Goal: Find specific page/section: Find specific page/section

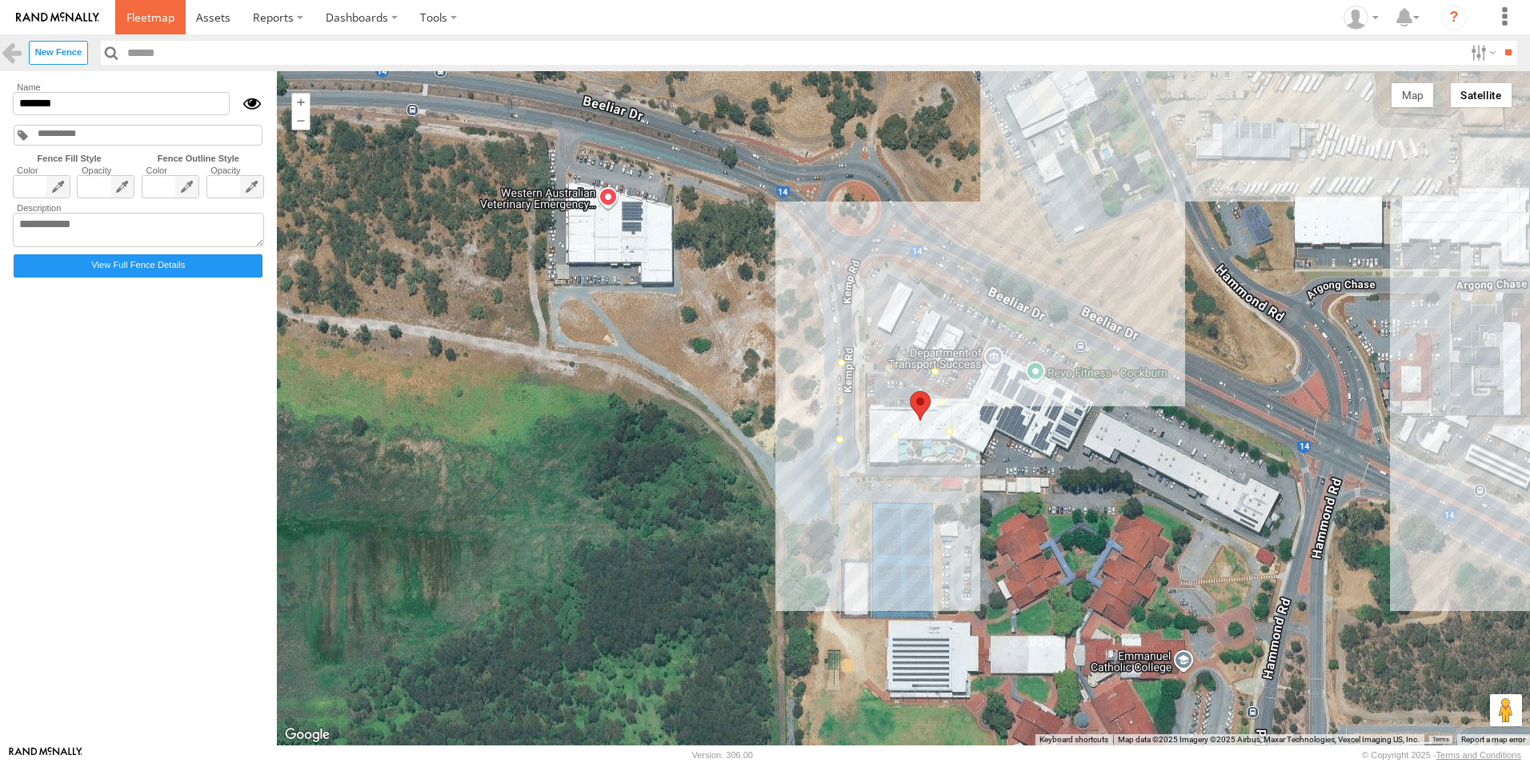
click at [142, 18] on span at bounding box center [150, 17] width 48 height 15
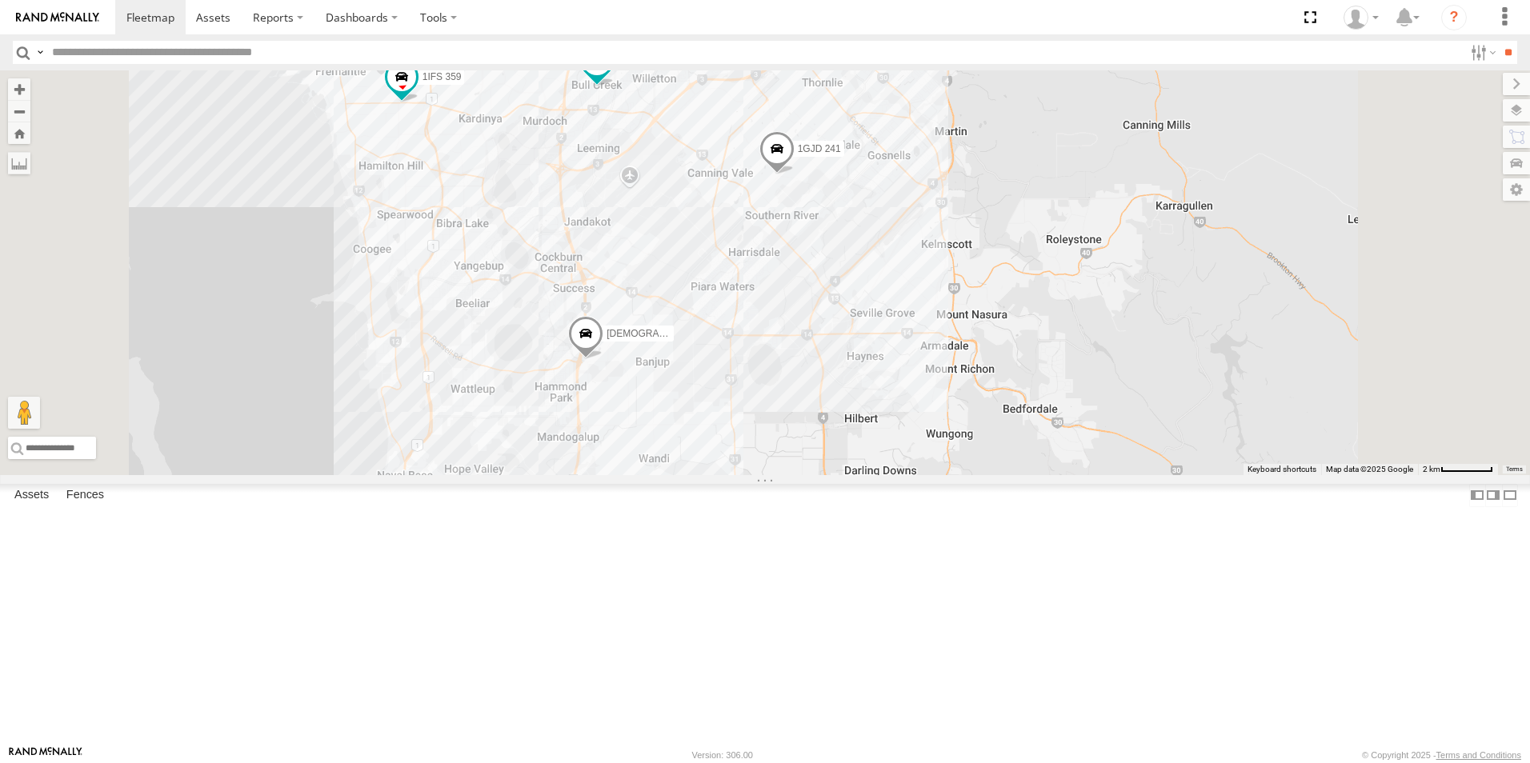
drag, startPoint x: 703, startPoint y: 369, endPoint x: 726, endPoint y: 450, distance: 84.1
click at [726, 450] on div "1HFU 374 1GJD 241 1HFI 661 1IHM 955 1ILX 148 1DCV 520 1ILX147 (BAS 999) 1IFS 35…" at bounding box center [765, 272] width 1530 height 405
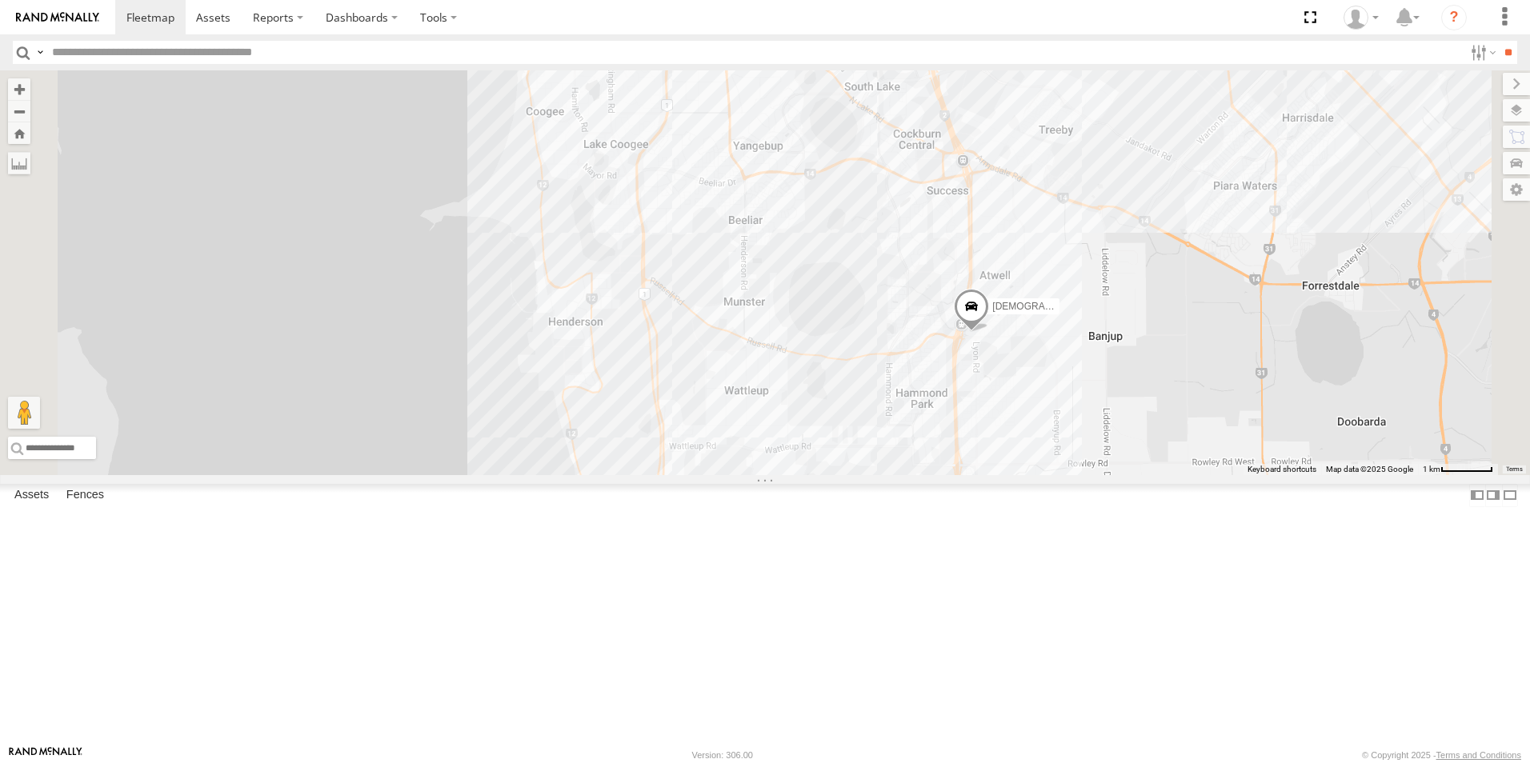
drag, startPoint x: 1155, startPoint y: 493, endPoint x: 1099, endPoint y: 374, distance: 131.7
click at [1099, 374] on div "1HFU 374 1GJD 241 1HFI 661 1IHM 955 1ILX 148 1DCV 520 1ILX147 (BAS 999) 1IFS 359" at bounding box center [765, 272] width 1530 height 405
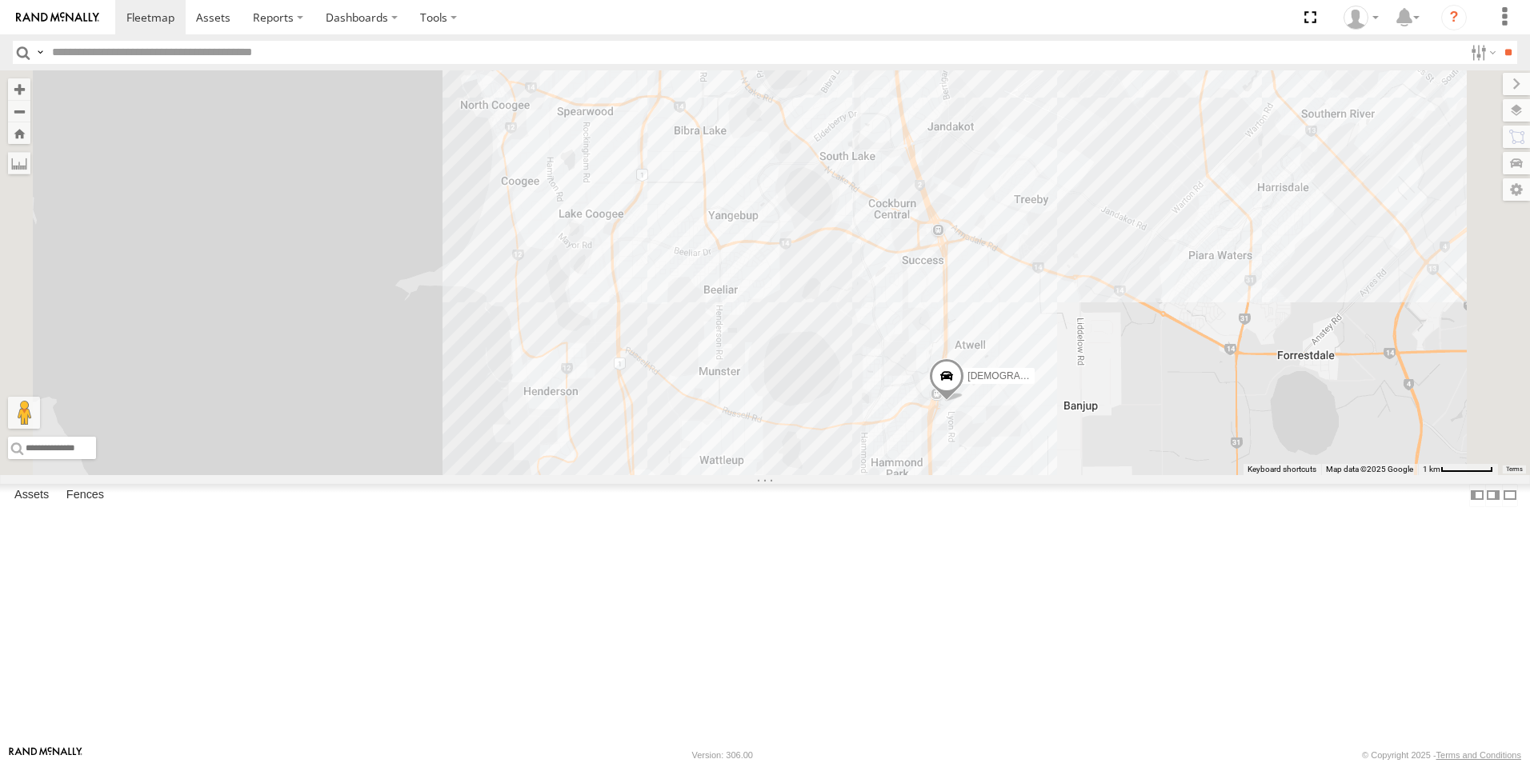
drag, startPoint x: 1103, startPoint y: 355, endPoint x: 1076, endPoint y: 425, distance: 74.5
click at [1076, 425] on div "1HFU 374 1GJD 241 1HFI 661 1IHM 955 1ILX 148 1DCV 520 1ILX147 (BAS 999) 1IFS 359" at bounding box center [765, 272] width 1530 height 405
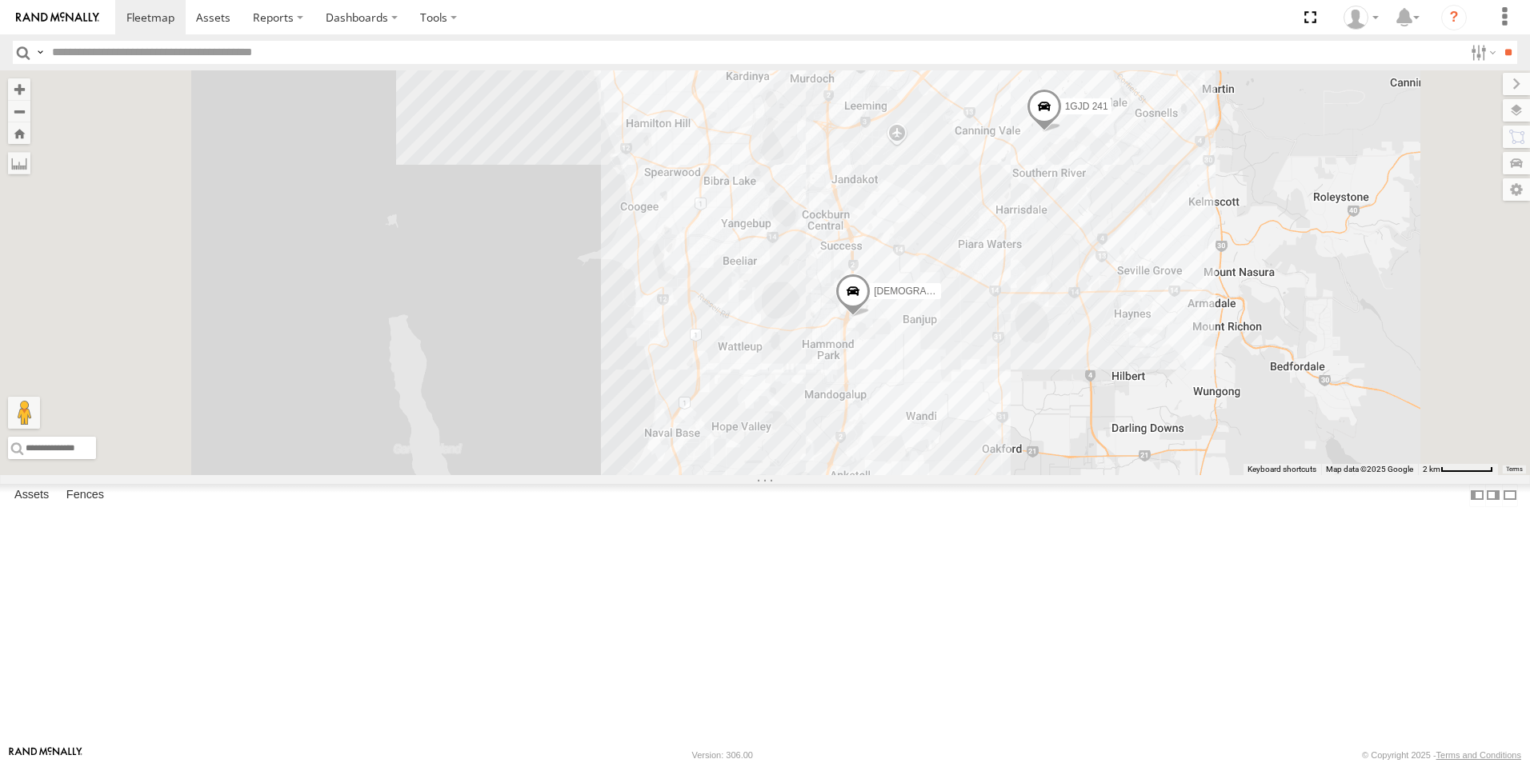
drag, startPoint x: 974, startPoint y: 207, endPoint x: 969, endPoint y: 268, distance: 61.0
click at [969, 268] on div "1HFU 374 1GJD 241 1HFI 661 1IHM 955 1ILX 148 1DCV 520 1ILX147 (BAS 999) 1IFS 359" at bounding box center [765, 272] width 1530 height 405
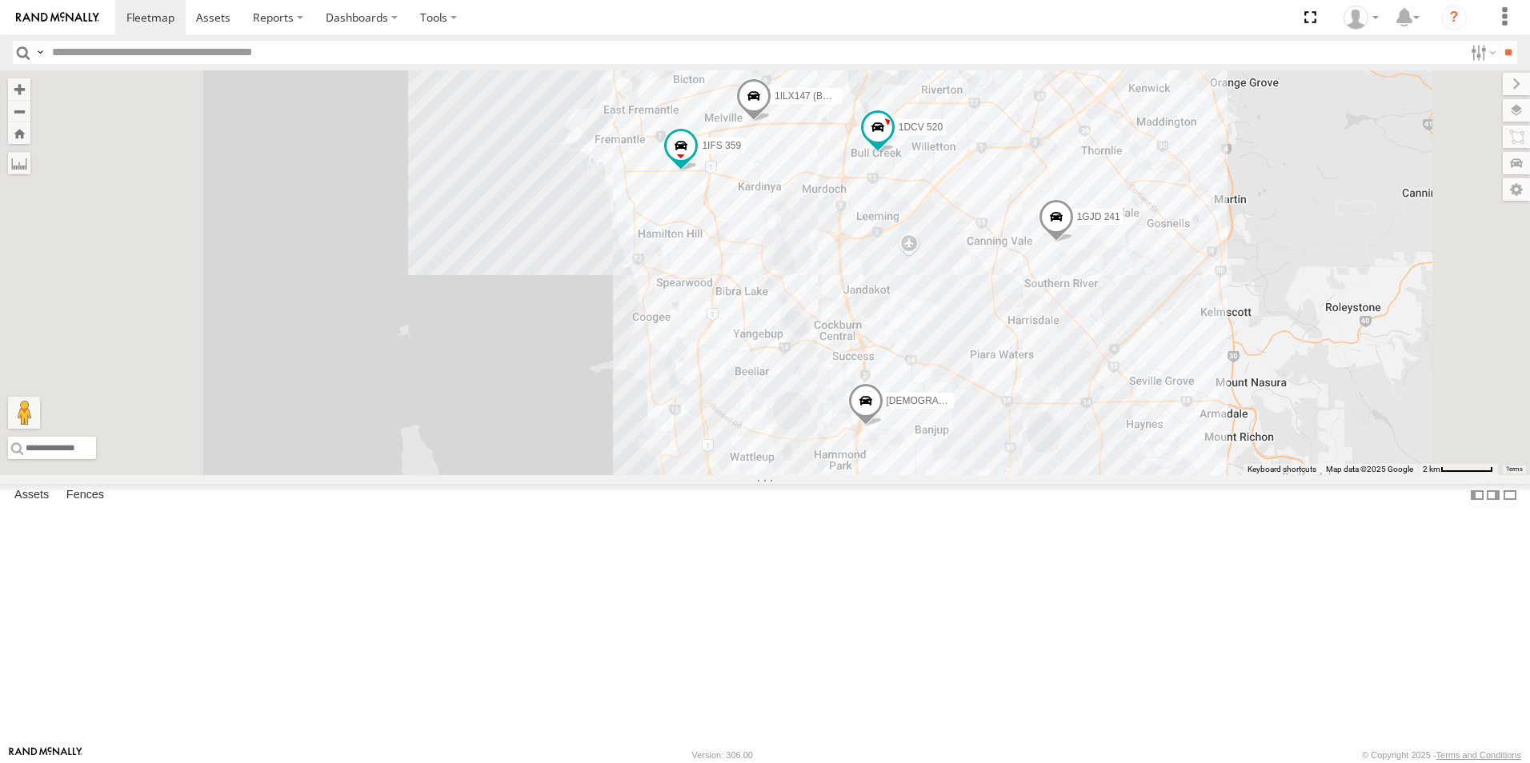
drag, startPoint x: 1110, startPoint y: 330, endPoint x: 1113, endPoint y: 356, distance: 25.8
click at [1121, 444] on div "1HFU 374 1GJD 241 1HFI 661 1IHM 955 1ILX 148 1DCV 520 1ILX147 (BAS 999) 1IFS 35…" at bounding box center [765, 272] width 1530 height 405
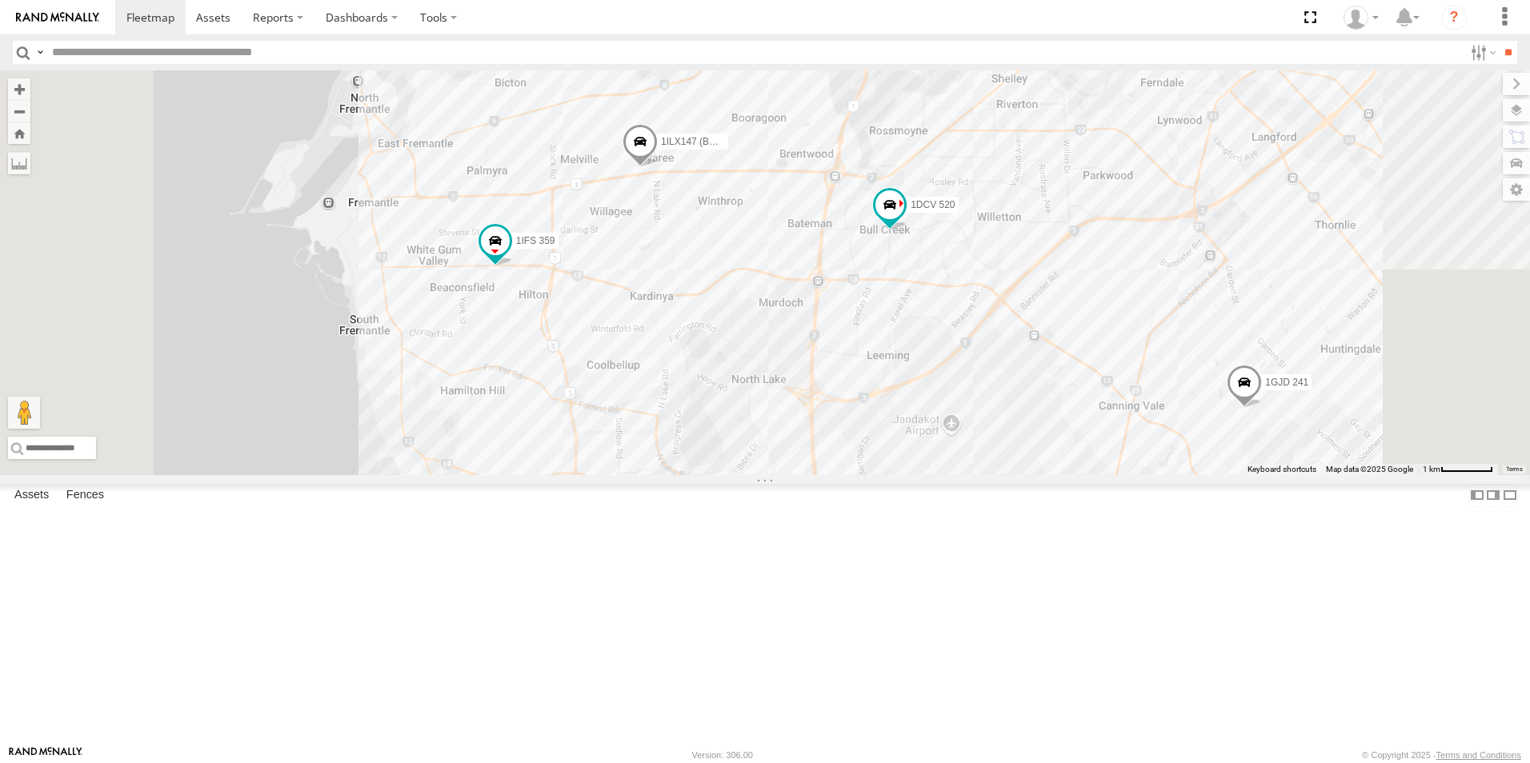
drag, startPoint x: 1154, startPoint y: 452, endPoint x: 1143, endPoint y: 457, distance: 11.5
click at [1143, 457] on div "1HFU 374 1GJD 241 1HFI 661 1IHM 955 1ILX 148 1DCV 520 1ILX147 (BAS 999) 1IFS 35…" at bounding box center [765, 272] width 1530 height 405
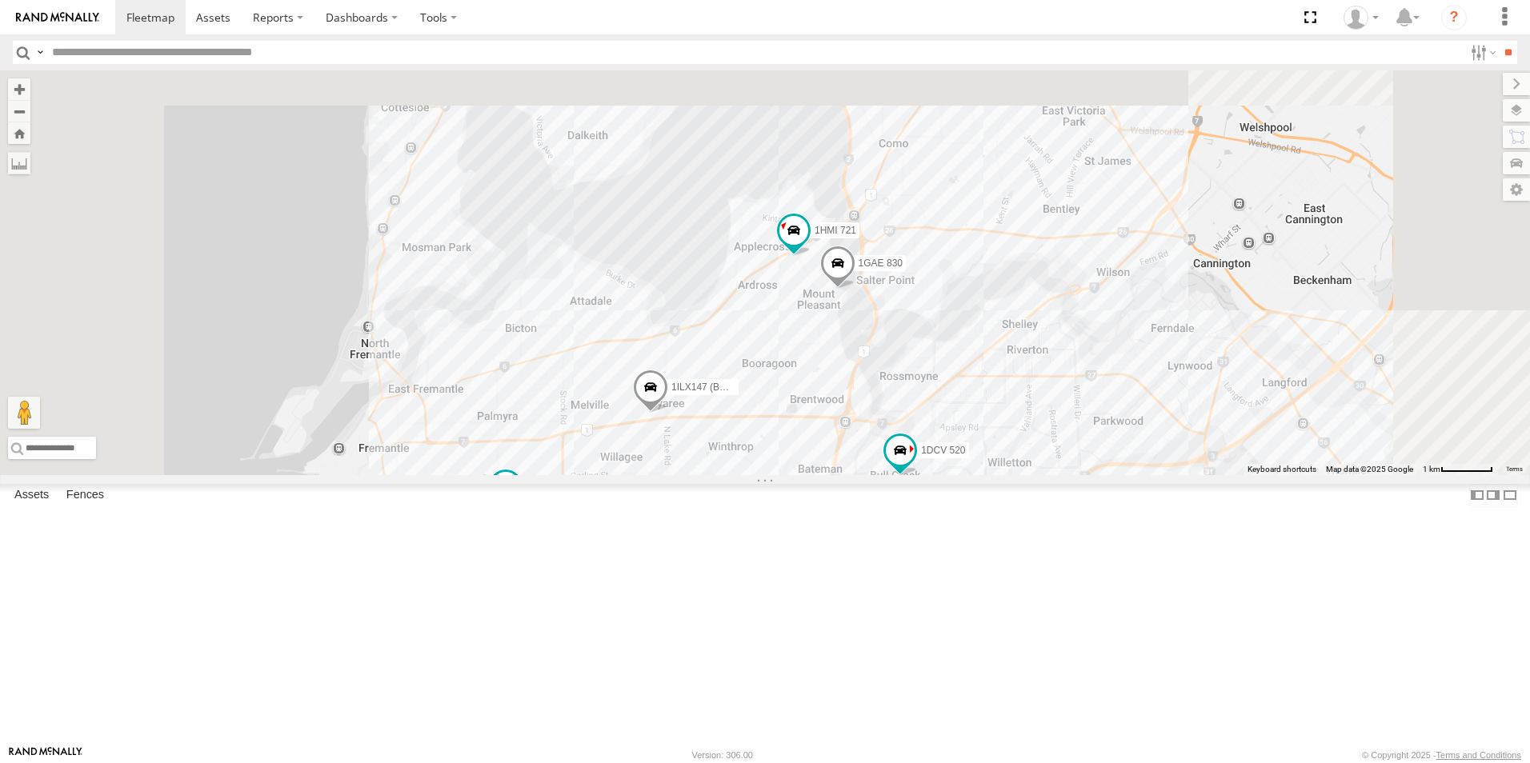
drag, startPoint x: 1155, startPoint y: 533, endPoint x: 1147, endPoint y: 446, distance: 86.8
click at [1154, 475] on div "1HFU 374 1GJD 241 1HFI 661 1IHM 955 1ILX 148 1DCV 520 1ILX147 (BAS 999) 1IFS 35…" at bounding box center [765, 272] width 1530 height 405
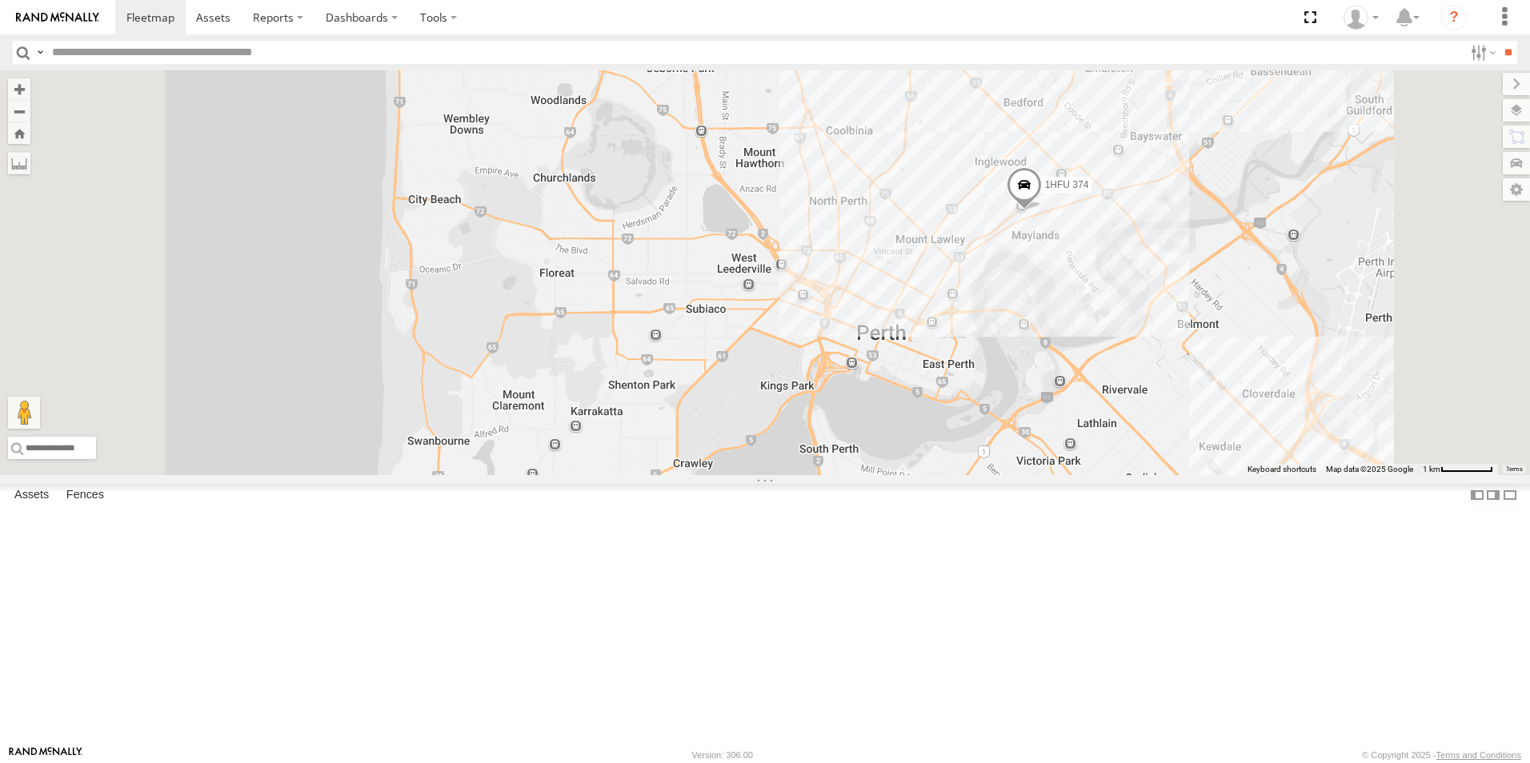
click at [1147, 422] on div "1HFU 374 1GJD 241 1HFI 661 1IHM 955 1ILX 148 1DCV 520 1ILX147 (BAS 999) 1IFS 35…" at bounding box center [765, 272] width 1530 height 405
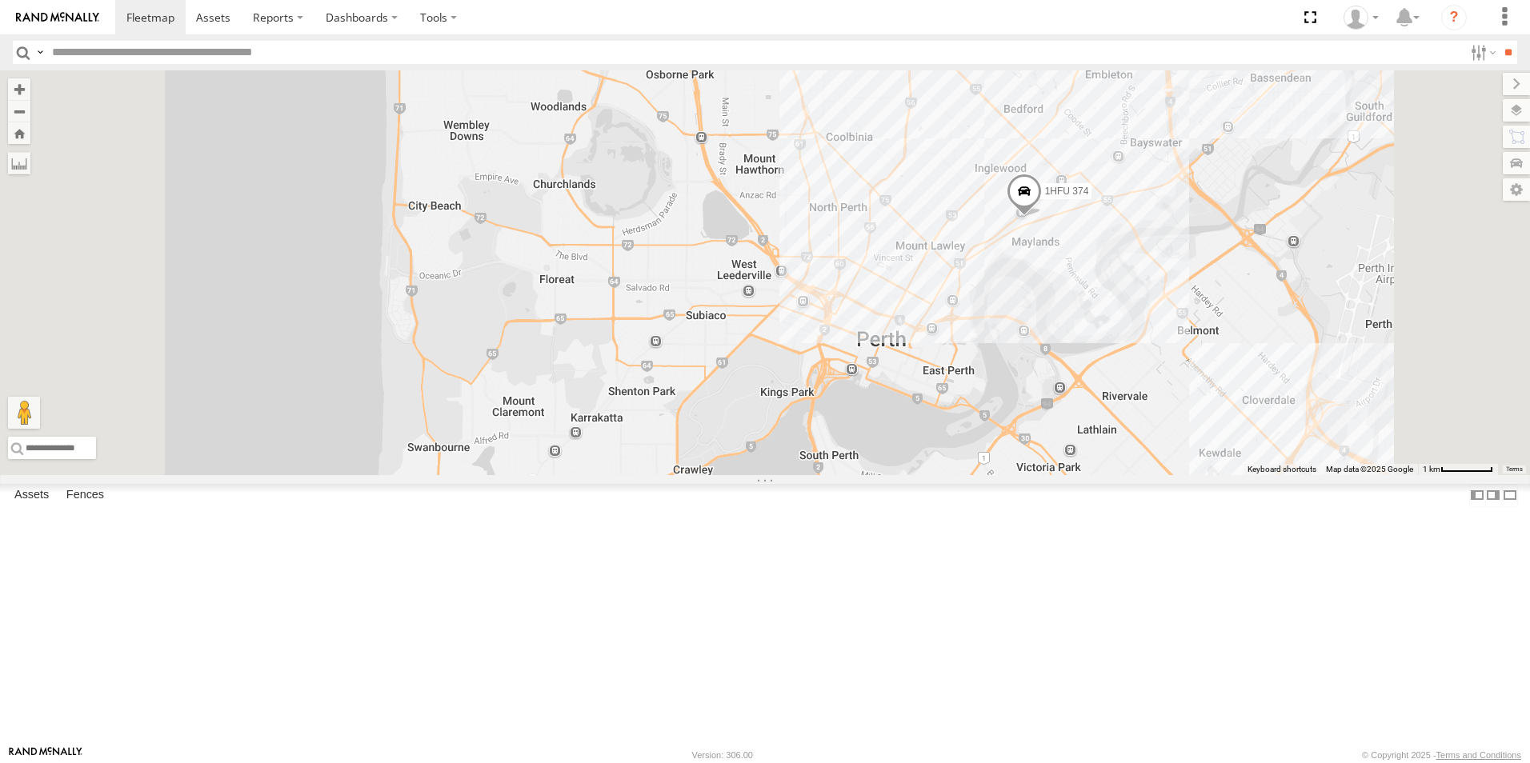
drag, startPoint x: 1008, startPoint y: 261, endPoint x: 1057, endPoint y: 443, distance: 188.8
click at [1057, 446] on div "1HFU 374 1GJD 241 1HFI 661 1IHM 955 1ILX 148 1DCV 520 1ILX147 (BAS 999) 1IFS 35…" at bounding box center [765, 272] width 1530 height 405
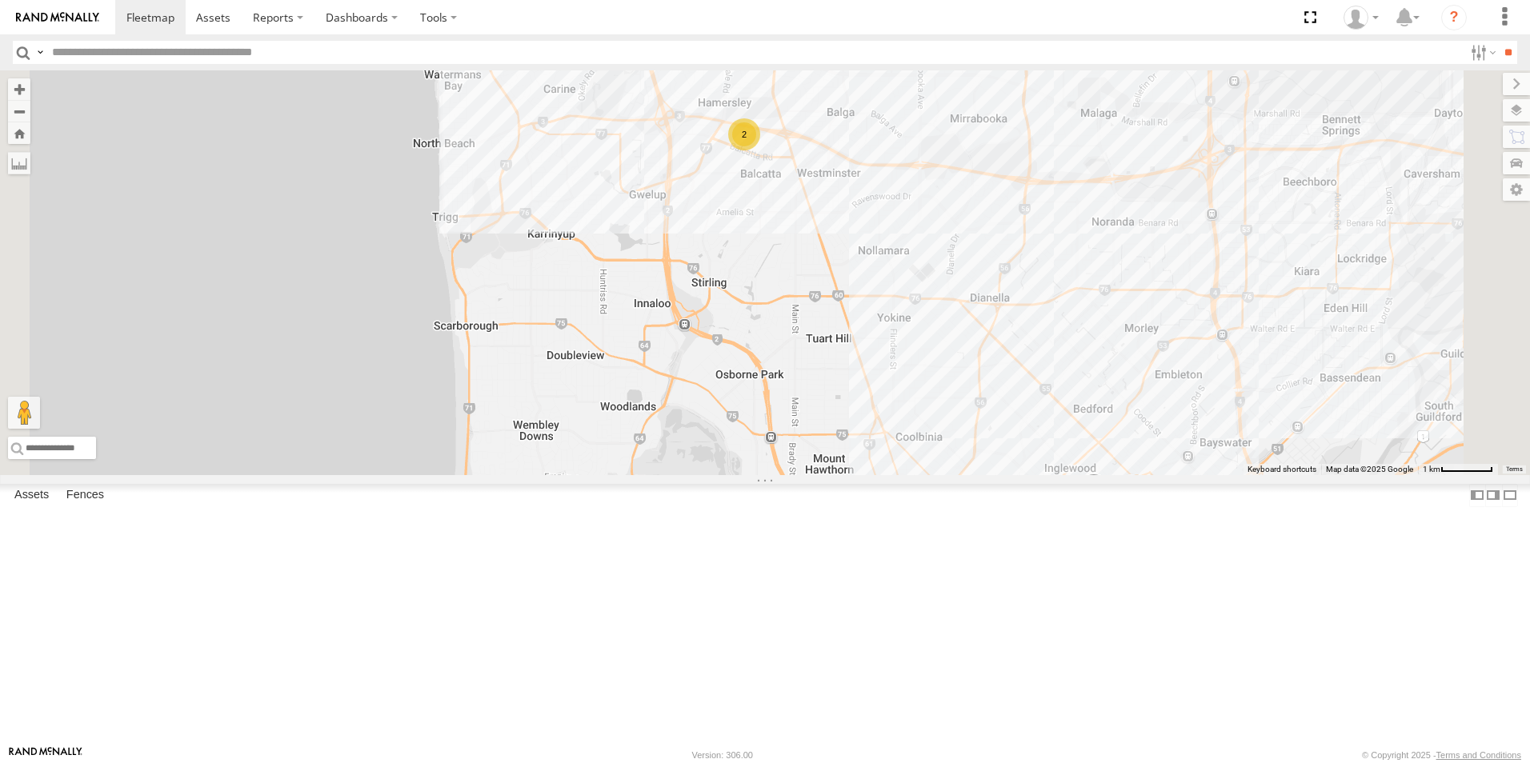
drag, startPoint x: 995, startPoint y: 219, endPoint x: 999, endPoint y: 292, distance: 72.9
click at [999, 292] on div "1HFU 374 1GJD 241 1HFI 661 1IHM 955 1ILX 148 1DCV 520 1ILX147 (BAS 999) 1IFS 35…" at bounding box center [765, 272] width 1530 height 405
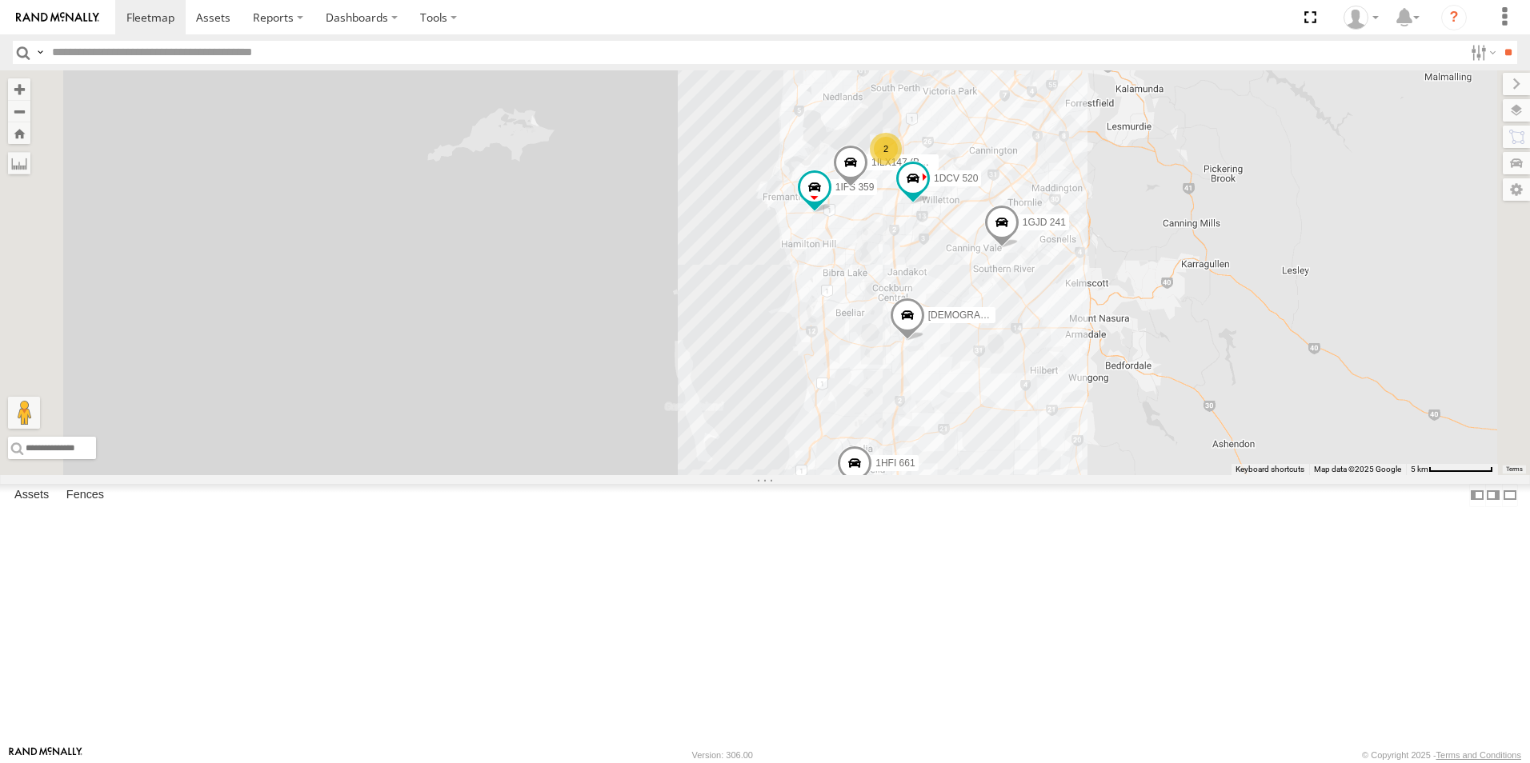
drag, startPoint x: 1183, startPoint y: 596, endPoint x: 1153, endPoint y: 177, distance: 420.3
click at [1153, 177] on div "1HFU 374 1GJD 241 1HFI 661 1IHM 955 1ILX 148 1DCV 520 1ILX147 (BAS 999) 1IFS 35…" at bounding box center [765, 272] width 1530 height 405
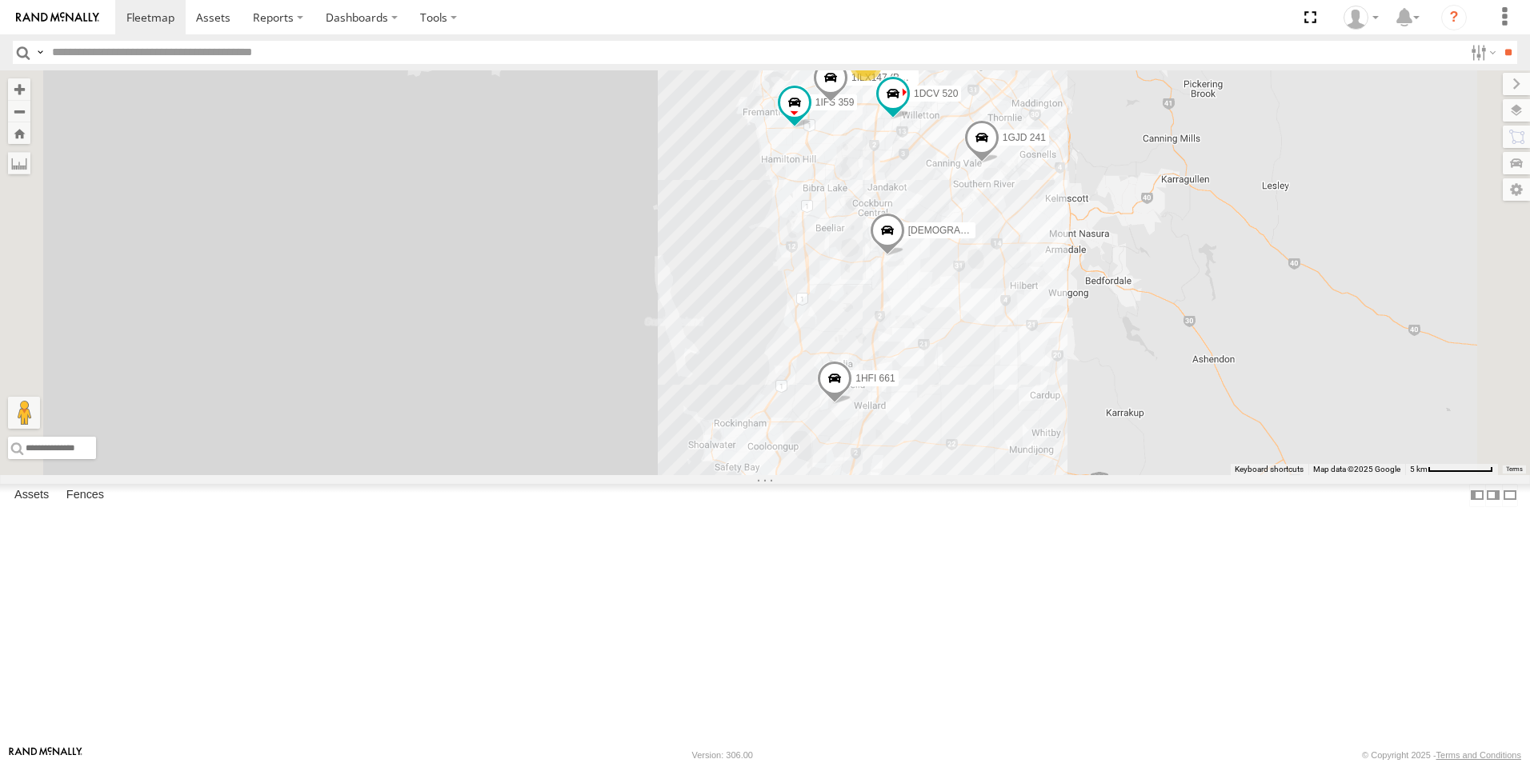
drag, startPoint x: 1124, startPoint y: 233, endPoint x: 1119, endPoint y: 297, distance: 64.3
click at [1119, 297] on div "1HFU 374 1GJD 241 1HFI 661 1IHM 955 1ILX 148 1DCV 520 1ILX147 (BAS 999) 1IFS 35…" at bounding box center [765, 272] width 1530 height 405
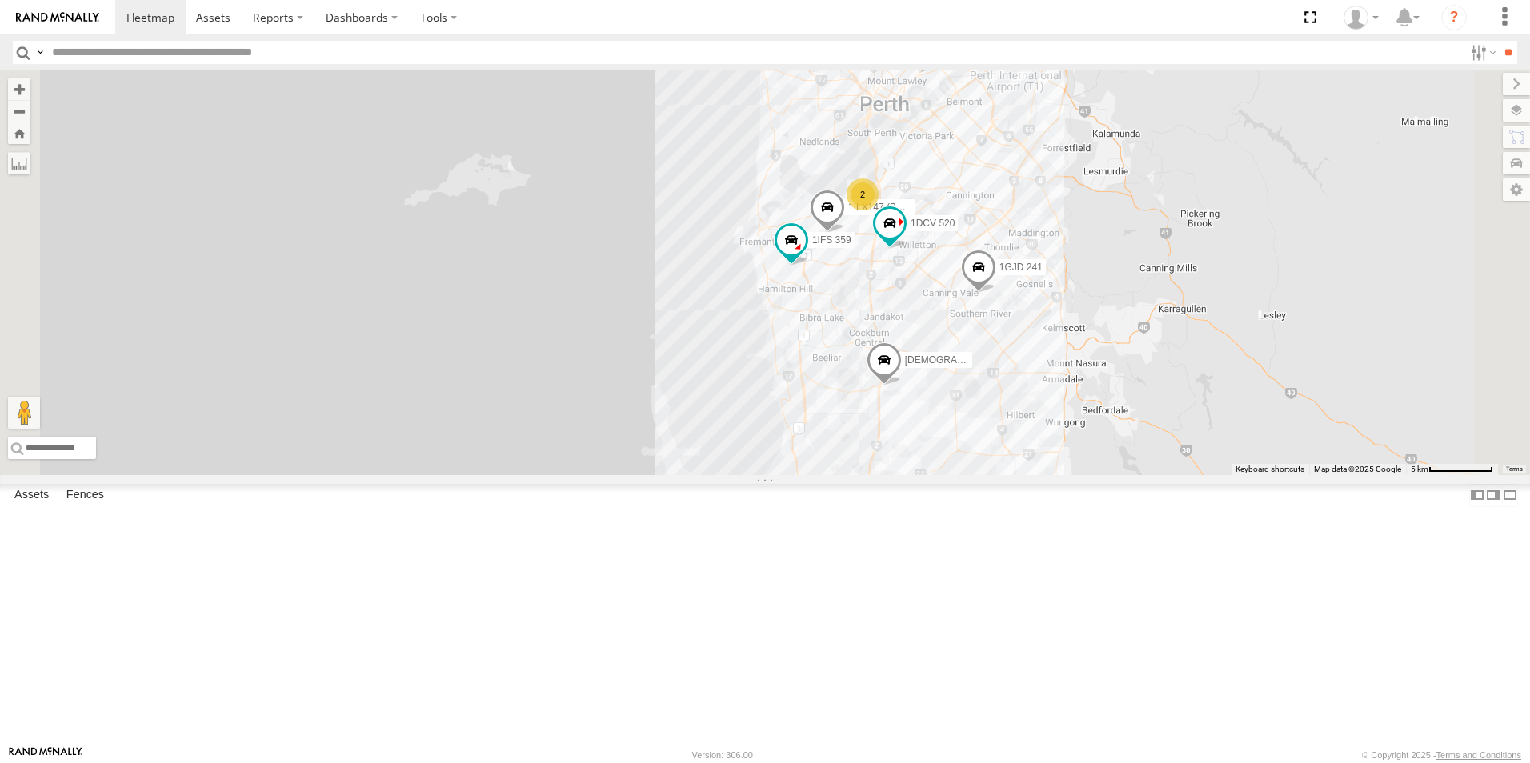
drag, startPoint x: 1130, startPoint y: 322, endPoint x: 1128, endPoint y: 400, distance: 78.4
click at [1128, 400] on div "1HFU 374 1GJD 241 1HFI 661 1IHM 955 1ILX 148 1DCV 520 1ILX147 (BAS 999) 1IFS 35…" at bounding box center [765, 272] width 1530 height 405
